Goal: Task Accomplishment & Management: Manage account settings

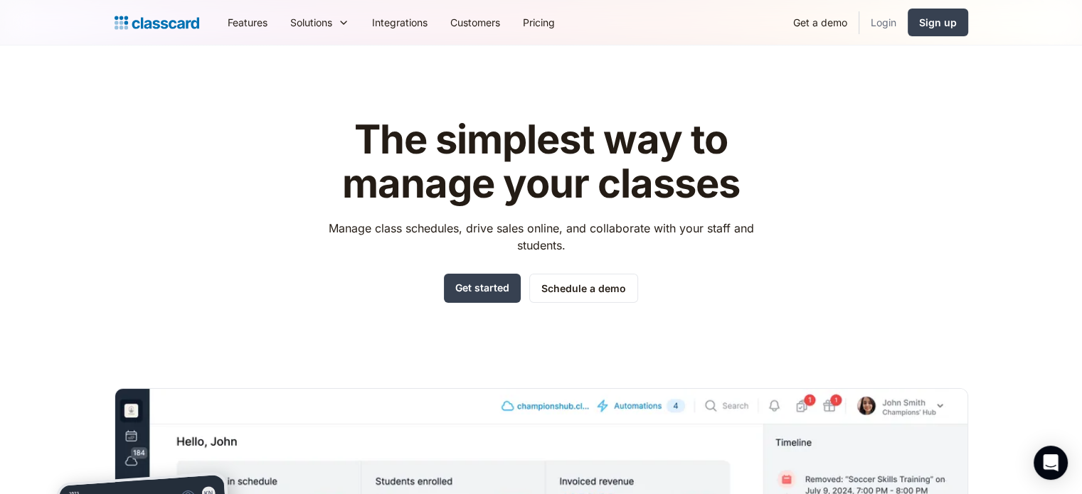
click at [882, 18] on link "Login" at bounding box center [883, 22] width 48 height 32
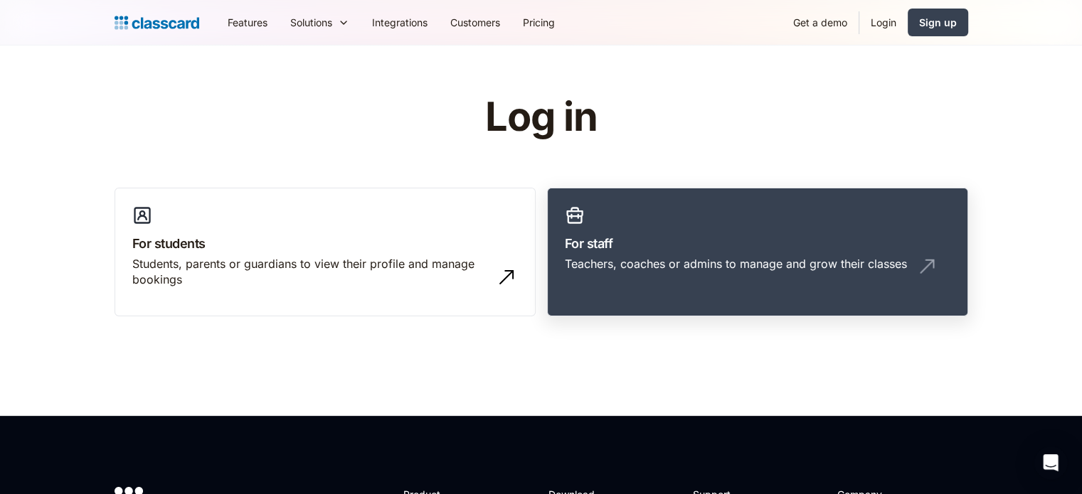
click at [653, 252] on h3 "For staff" at bounding box center [758, 243] width 386 height 19
